Goal: Answer question/provide support

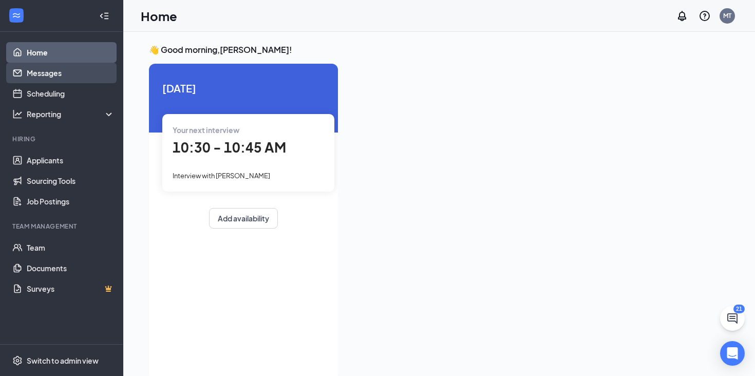
click at [83, 66] on link "Messages" at bounding box center [71, 73] width 88 height 21
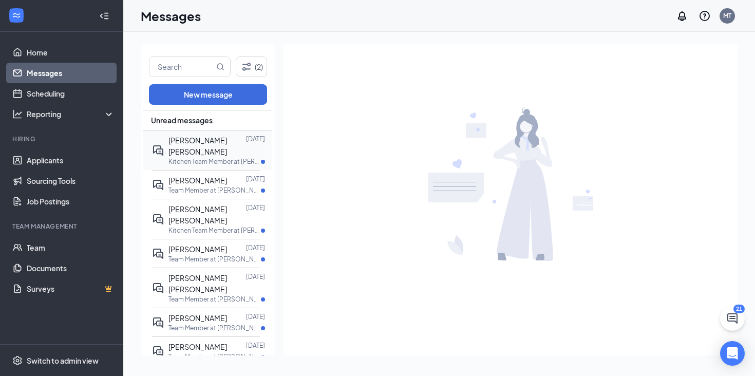
click at [196, 133] on div "[PERSON_NAME] [PERSON_NAME] [DATE] Kitchen Team Member at [PERSON_NAME][GEOGRAP…" at bounding box center [206, 150] width 108 height 40
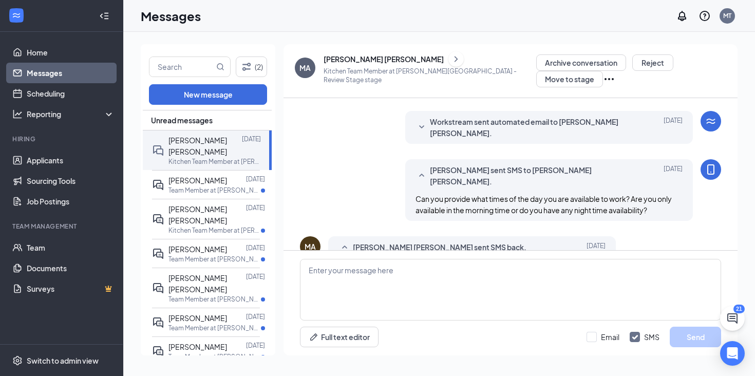
scroll to position [93, 0]
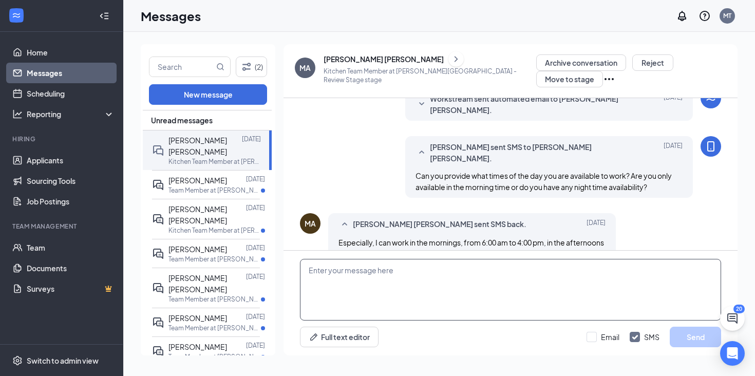
click at [363, 266] on textarea at bounding box center [510, 290] width 421 height 62
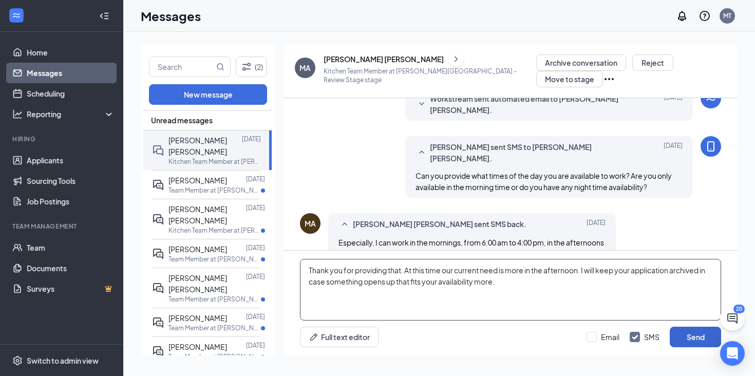
type textarea "Thank you for providing that. At this time our current need is more in the afte…"
click at [690, 327] on button "Send" at bounding box center [695, 337] width 51 height 21
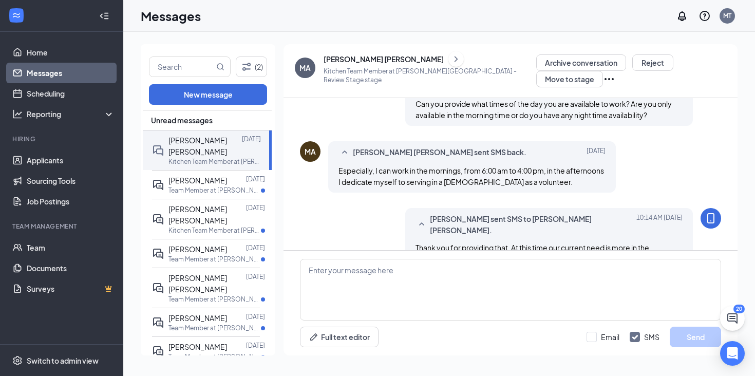
scroll to position [172, 0]
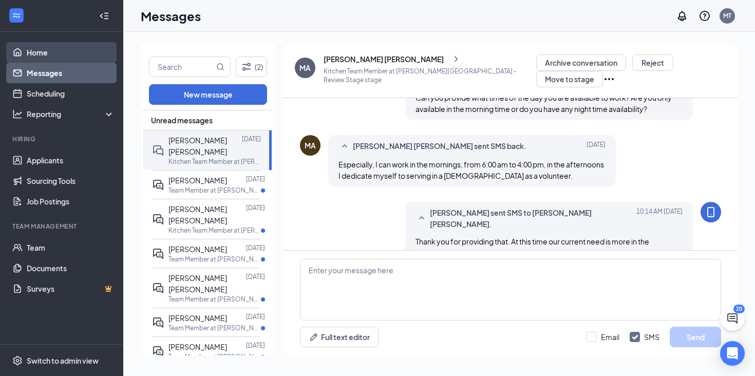
click at [54, 54] on link "Home" at bounding box center [71, 52] width 88 height 21
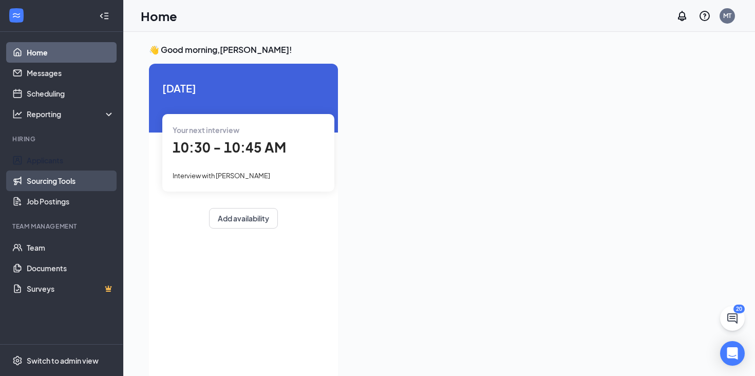
click at [63, 171] on link "Sourcing Tools" at bounding box center [71, 180] width 88 height 21
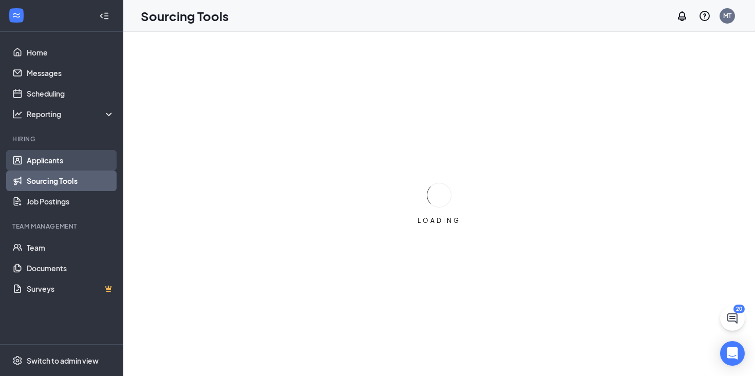
click at [65, 166] on link "Applicants" at bounding box center [71, 160] width 88 height 21
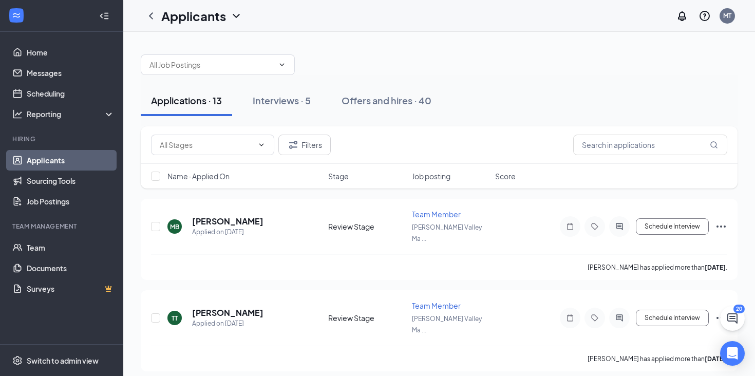
click at [323, 102] on div "Applications · 13 Interviews · 5 Offers and hires · 40" at bounding box center [439, 100] width 597 height 31
drag, startPoint x: 309, startPoint y: 101, endPoint x: 351, endPoint y: 101, distance: 42.1
click at [318, 101] on button "Interviews · 5" at bounding box center [281, 100] width 79 height 31
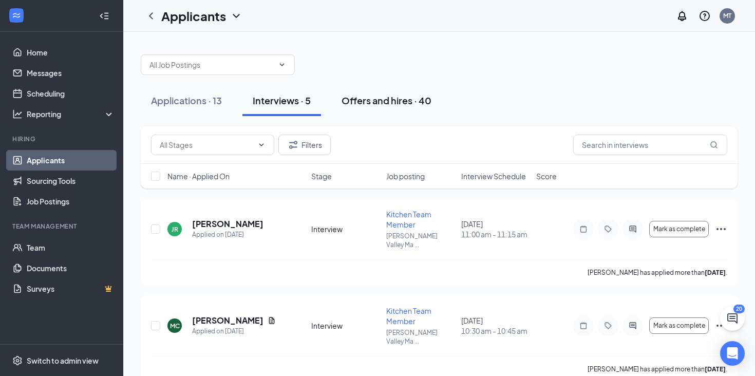
click at [352, 101] on div "Offers and hires · 40" at bounding box center [387, 100] width 90 height 13
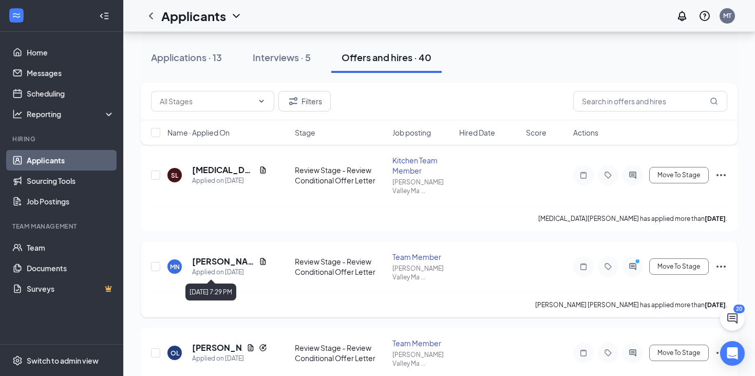
scroll to position [54, 0]
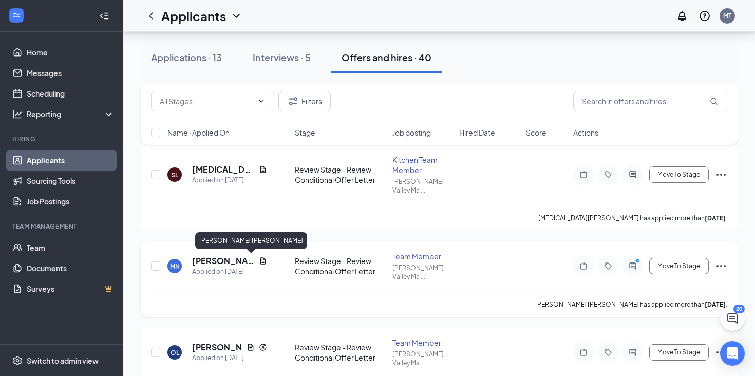
click at [212, 264] on h5 "[PERSON_NAME] [PERSON_NAME]" at bounding box center [223, 260] width 63 height 11
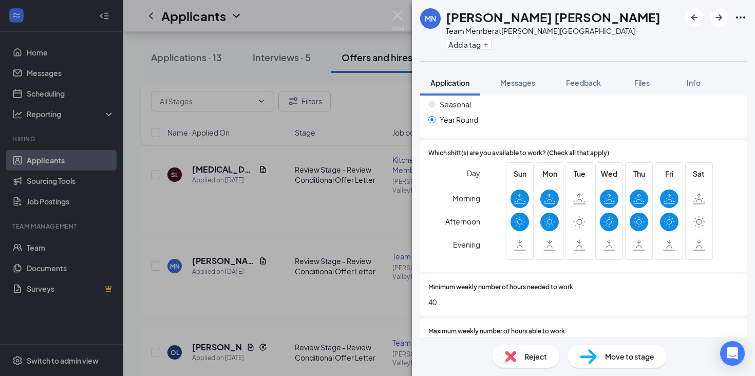
scroll to position [254, 0]
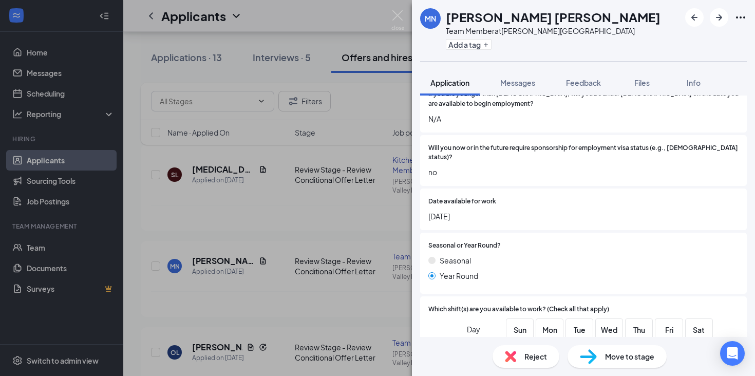
click at [369, 213] on div "MN [PERSON_NAME] [PERSON_NAME] Team Member at [PERSON_NAME][GEOGRAPHIC_DATA] Ad…" at bounding box center [377, 188] width 755 height 376
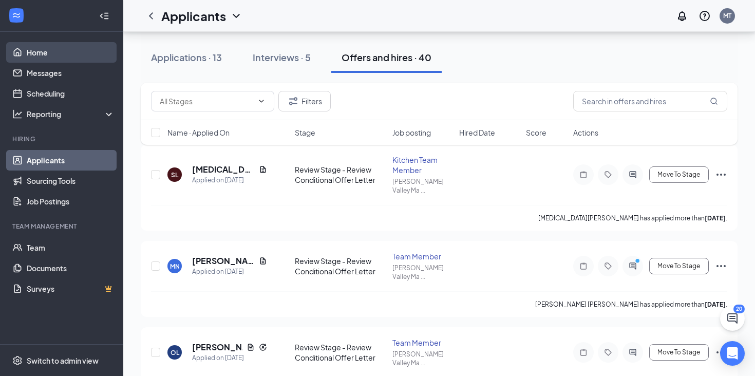
click at [54, 47] on link "Home" at bounding box center [71, 52] width 88 height 21
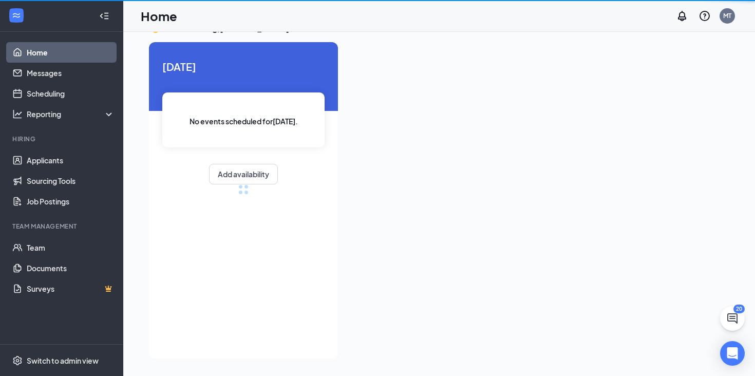
scroll to position [22, 0]
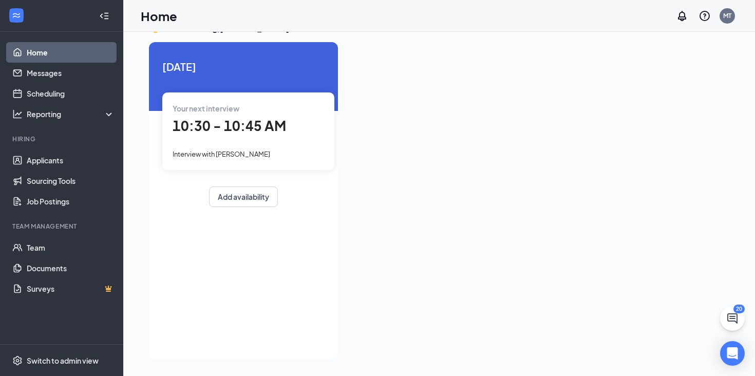
click at [203, 123] on span "10:30 - 10:45 AM" at bounding box center [229, 125] width 113 height 17
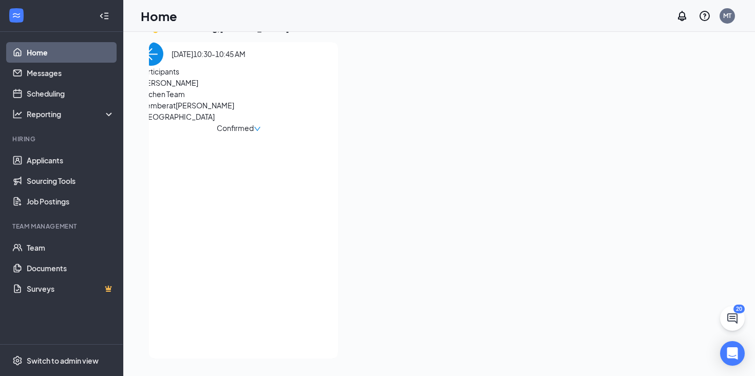
click at [195, 88] on span "[PERSON_NAME]" at bounding box center [194, 82] width 108 height 11
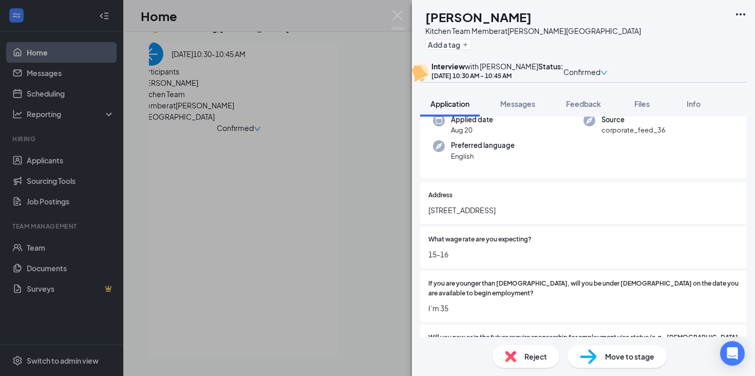
scroll to position [110, 0]
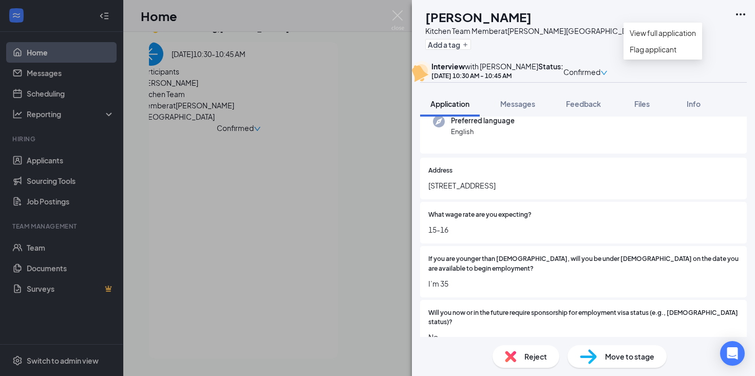
click at [744, 10] on icon "Ellipses" at bounding box center [740, 14] width 12 height 12
click at [672, 38] on link "View full application" at bounding box center [663, 32] width 66 height 11
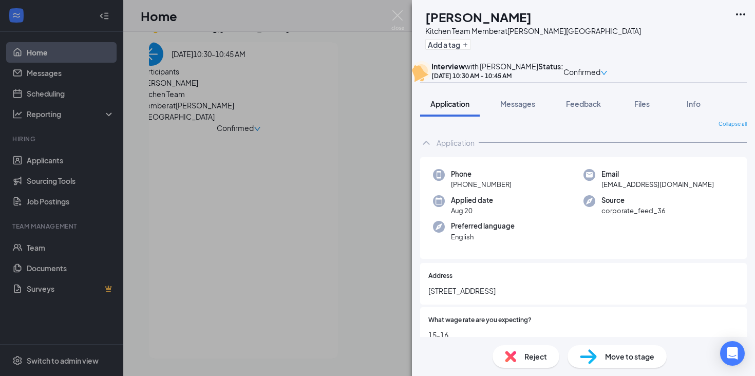
scroll to position [0, 0]
